Goal: Browse casually: Explore the website without a specific task or goal

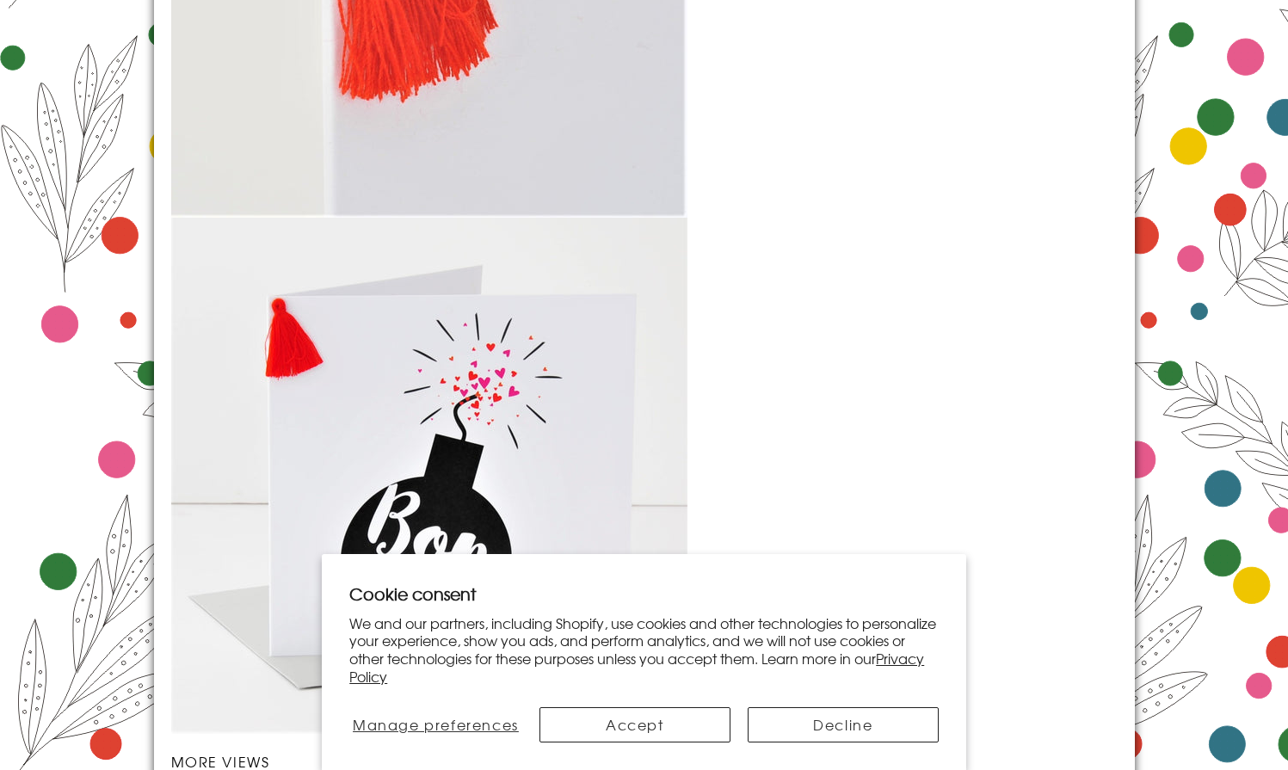
scroll to position [2310, 0]
